Goal: Navigation & Orientation: Find specific page/section

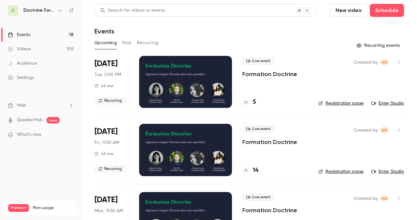
click at [55, 11] on div "Doctrine Formation Avocats" at bounding box center [43, 11] width 40 height 8
click at [55, 10] on div "Doctrine Formation Avocats" at bounding box center [43, 11] width 40 height 8
click at [60, 10] on icon "button" at bounding box center [59, 10] width 5 height 5
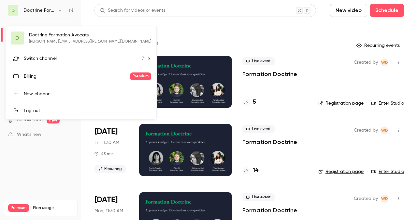
click at [46, 56] on span "Switch channel" at bounding box center [40, 58] width 33 height 7
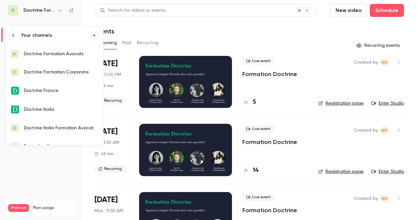
click at [58, 73] on div "Doctrine Formation Corporate" at bounding box center [61, 72] width 74 height 7
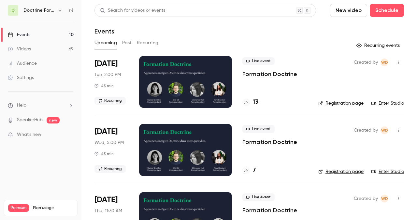
click at [334, 103] on link "Registration page" at bounding box center [340, 103] width 45 height 7
click at [387, 101] on link "Enter Studio" at bounding box center [387, 103] width 33 height 7
click at [398, 103] on link "Enter Studio" at bounding box center [387, 103] width 33 height 7
click at [60, 10] on icon "button" at bounding box center [59, 10] width 5 height 5
